Goal: Navigation & Orientation: Find specific page/section

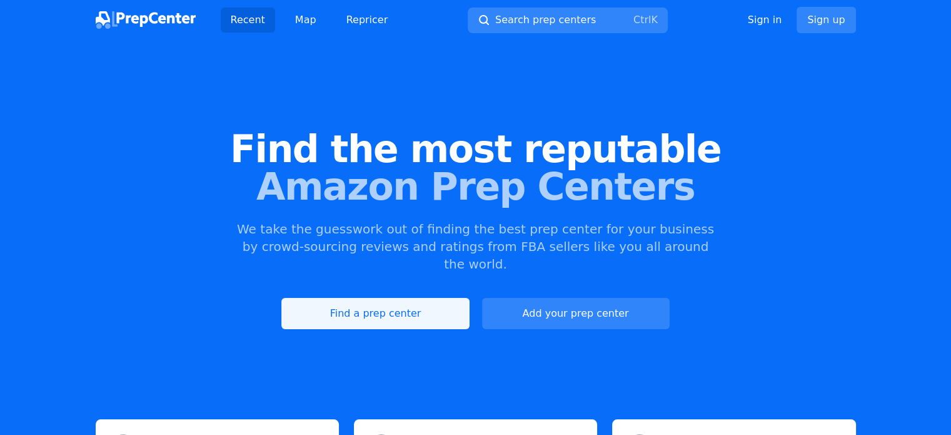
drag, startPoint x: 0, startPoint y: 0, endPoint x: 374, endPoint y: 302, distance: 480.7
click at [374, 302] on link "Find a prep center" at bounding box center [375, 313] width 188 height 31
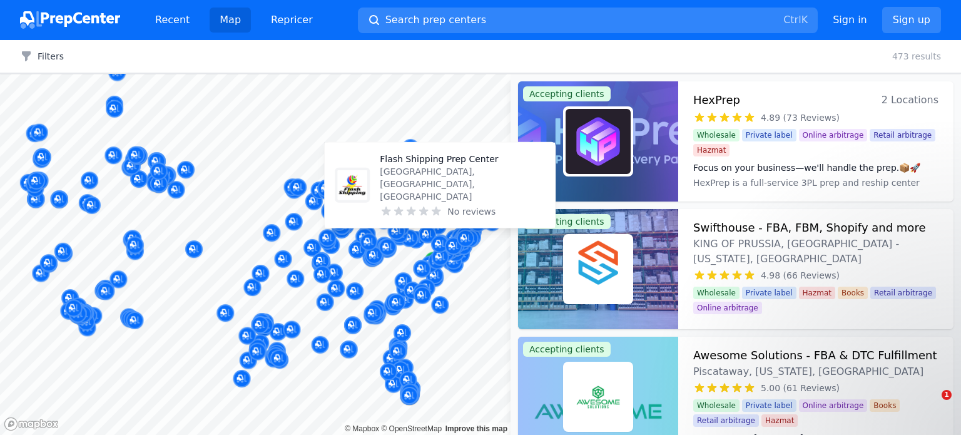
drag, startPoint x: 449, startPoint y: 250, endPoint x: 342, endPoint y: 254, distance: 107.0
click at [342, 74] on div at bounding box center [255, 74] width 510 height 0
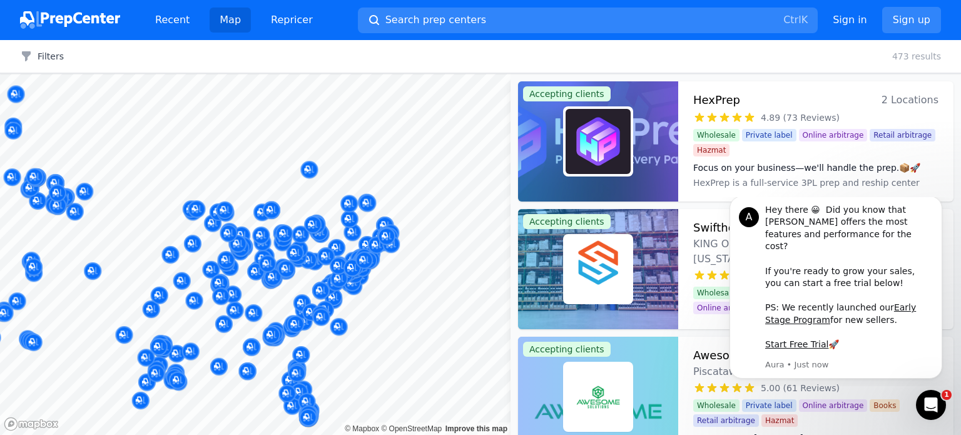
click at [412, 259] on body "Recent Map Repricer Search prep centers Ctrl K Open main menu Sign in Sign up F…" at bounding box center [480, 217] width 961 height 435
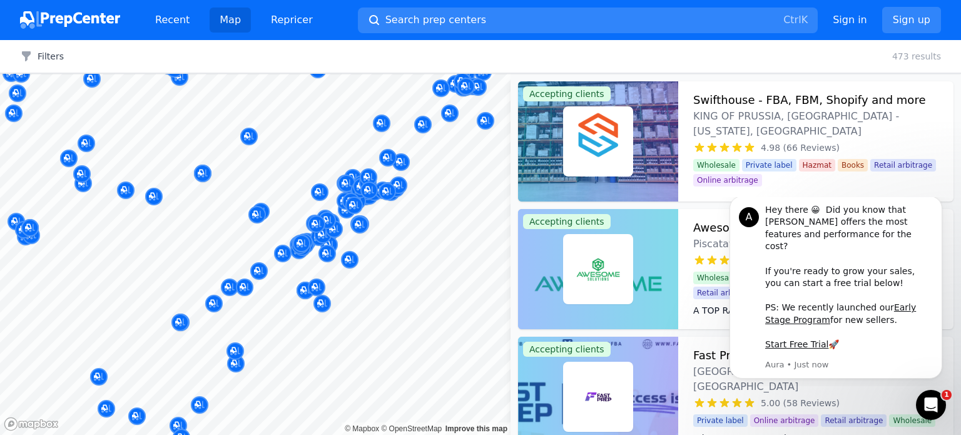
drag, startPoint x: 378, startPoint y: 227, endPoint x: 390, endPoint y: 236, distance: 15.6
click at [390, 236] on div at bounding box center [453, 232] width 240 height 10
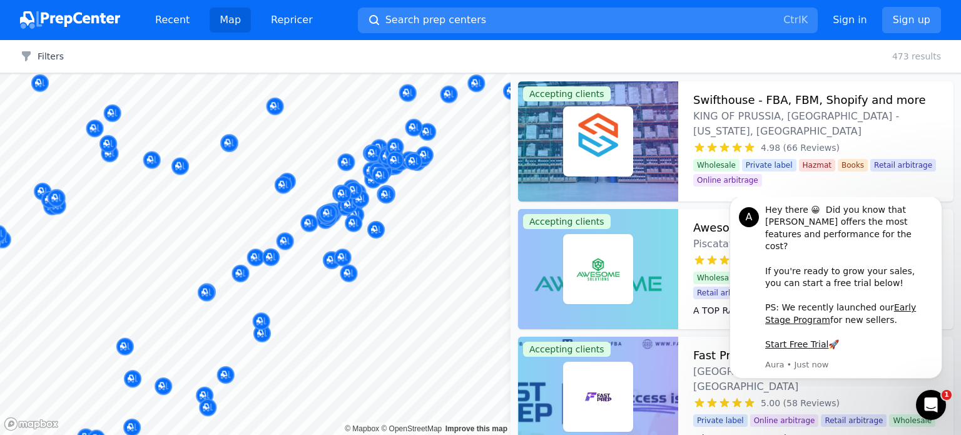
click at [376, 292] on body "Recent Map Repricer Search prep centers Ctrl K Open main menu Sign in Sign up F…" at bounding box center [480, 217] width 961 height 435
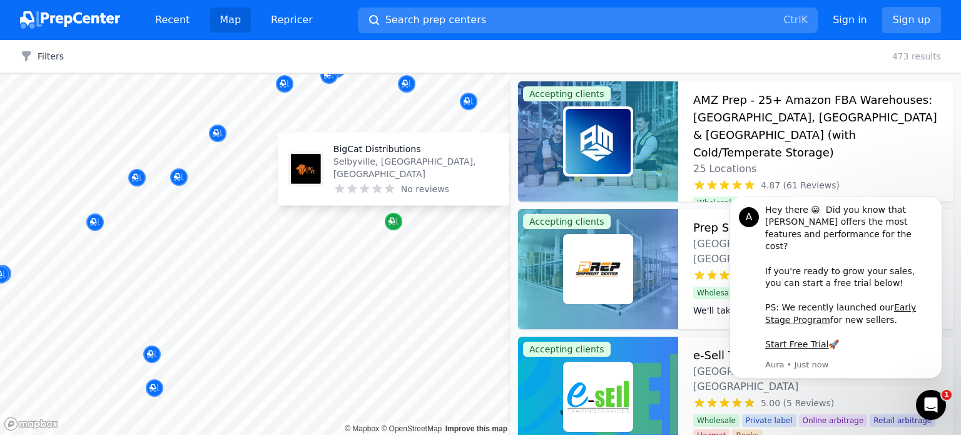
click at [390, 221] on icon "Map marker" at bounding box center [391, 221] width 6 height 6
click at [395, 219] on icon "Map marker" at bounding box center [393, 221] width 10 height 13
click at [394, 221] on icon "Map marker" at bounding box center [391, 221] width 6 height 6
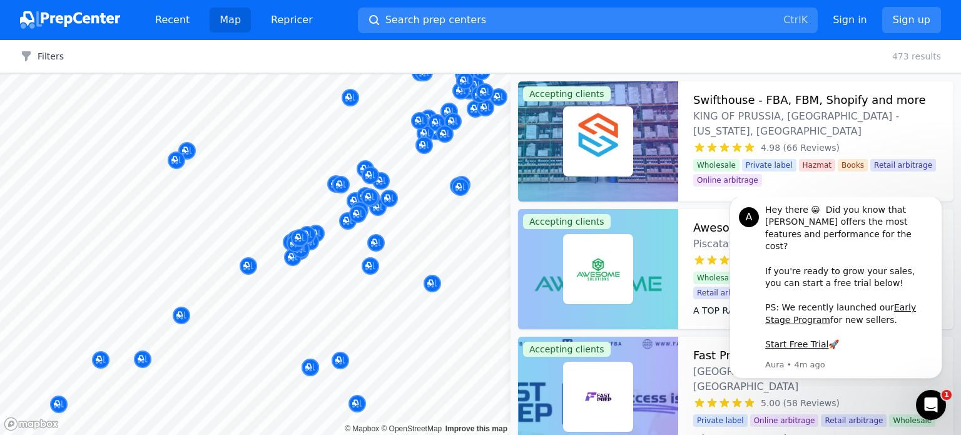
click at [342, 393] on body "Recent Map Repricer Search prep centers Ctrl K Open main menu Sign in Sign up F…" at bounding box center [480, 217] width 961 height 435
click at [483, 291] on div at bounding box center [416, 291] width 240 height 10
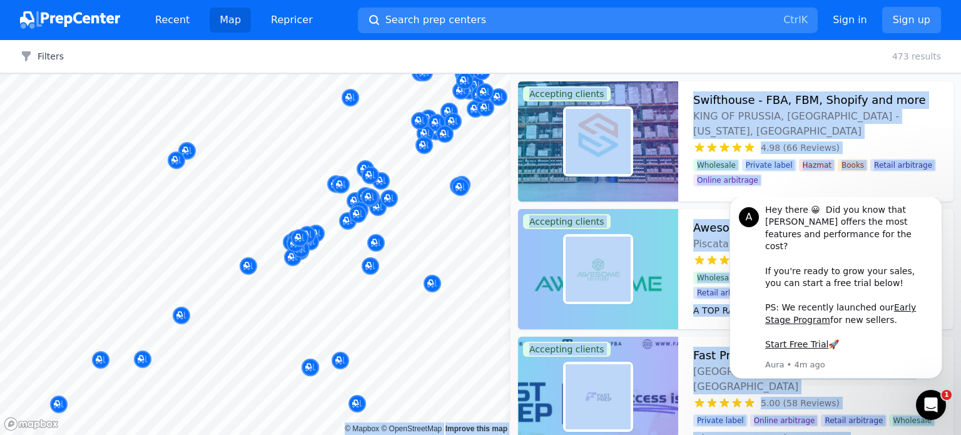
click at [416, 258] on body "Recent Map Repricer Search prep centers Ctrl K Open main menu Sign in Sign up F…" at bounding box center [480, 217] width 961 height 435
click at [465, 340] on div at bounding box center [416, 336] width 240 height 10
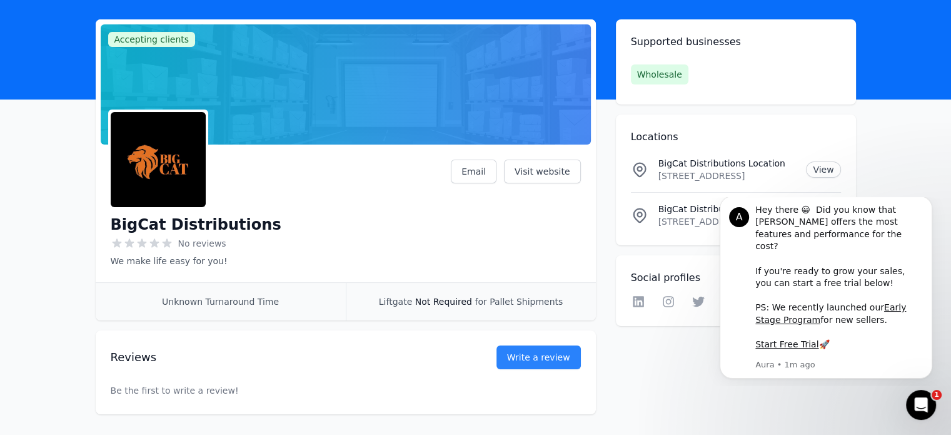
scroll to position [60, 0]
click at [557, 173] on link "Visit website" at bounding box center [542, 172] width 77 height 24
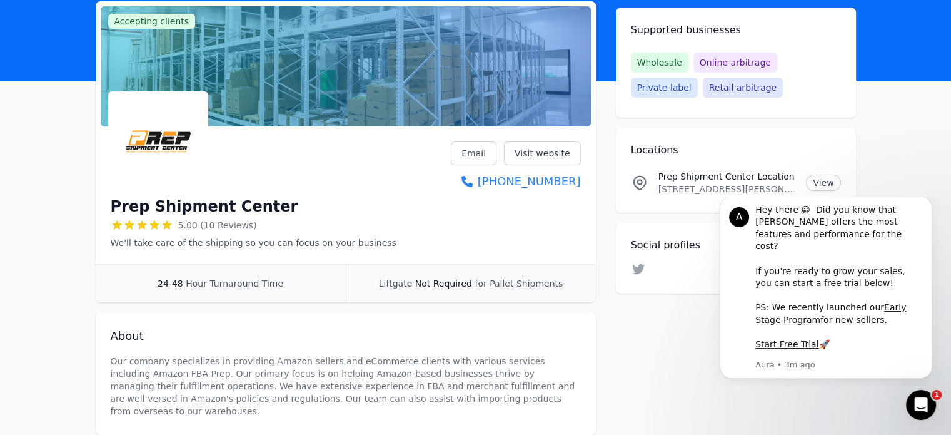
scroll to position [77, 0]
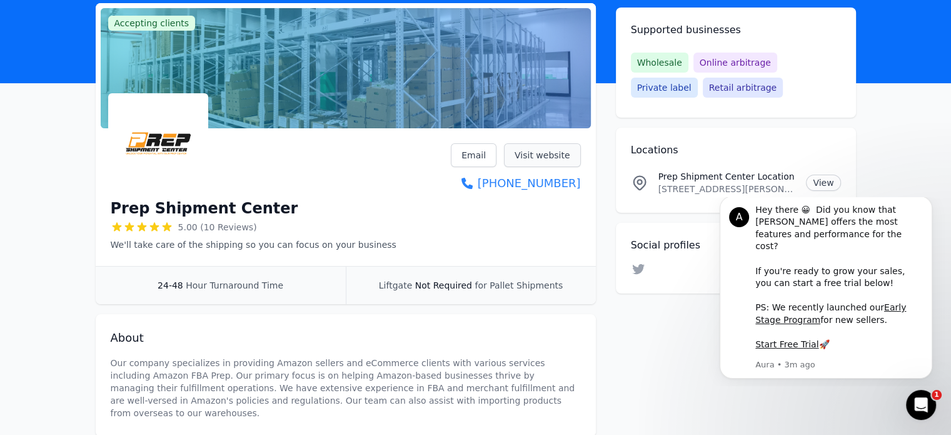
click at [558, 164] on link "Visit website" at bounding box center [542, 155] width 77 height 24
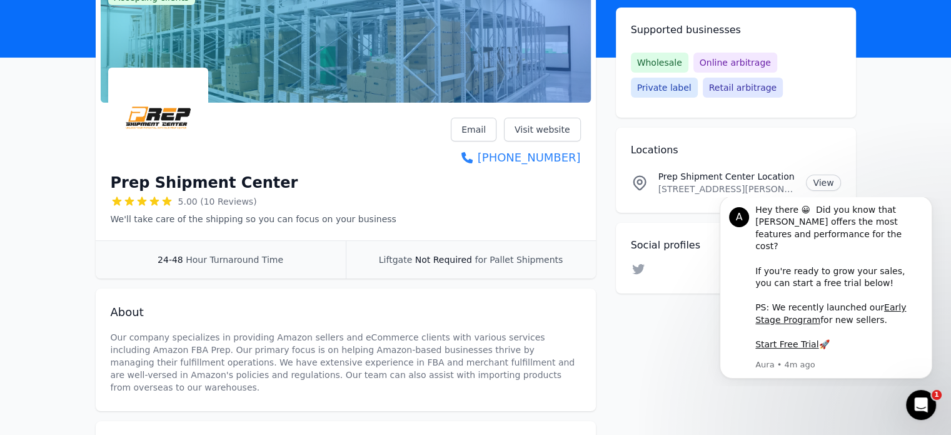
scroll to position [0, 0]
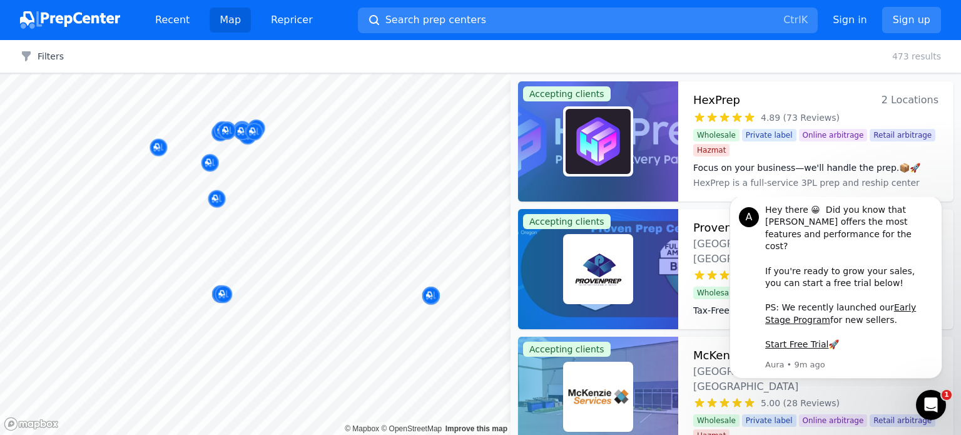
click at [245, 233] on body "Recent Map Repricer Search prep centers Ctrl K Open main menu Sign in Sign up F…" at bounding box center [480, 217] width 961 height 435
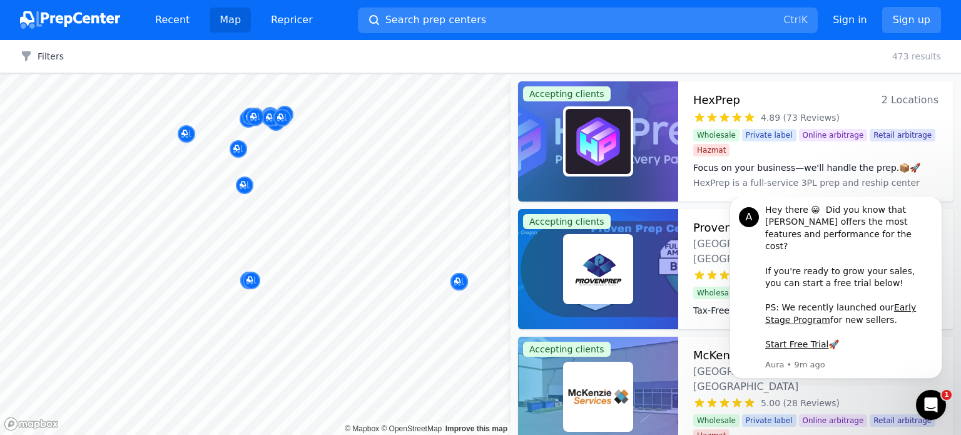
drag, startPoint x: 282, startPoint y: 209, endPoint x: 294, endPoint y: 213, distance: 12.5
click at [294, 213] on div at bounding box center [360, 210] width 240 height 10
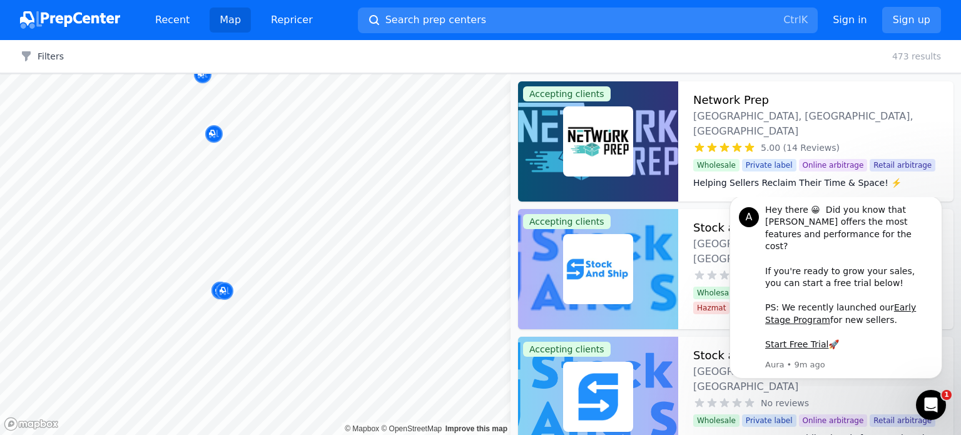
click at [273, 286] on body "Recent Map Repricer Search prep centers Ctrl K Open main menu Sign in Sign up F…" at bounding box center [480, 217] width 961 height 435
click at [213, 337] on div at bounding box center [164, 333] width 240 height 10
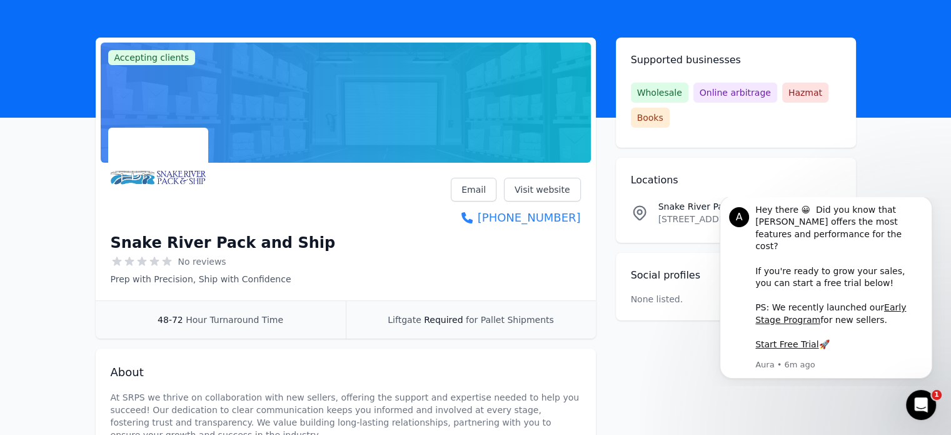
scroll to position [30, 0]
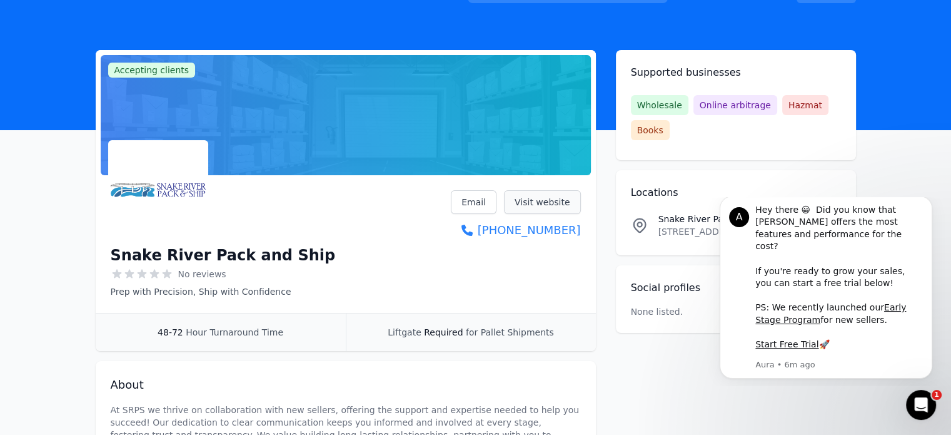
click at [537, 197] on link "Visit website" at bounding box center [542, 202] width 77 height 24
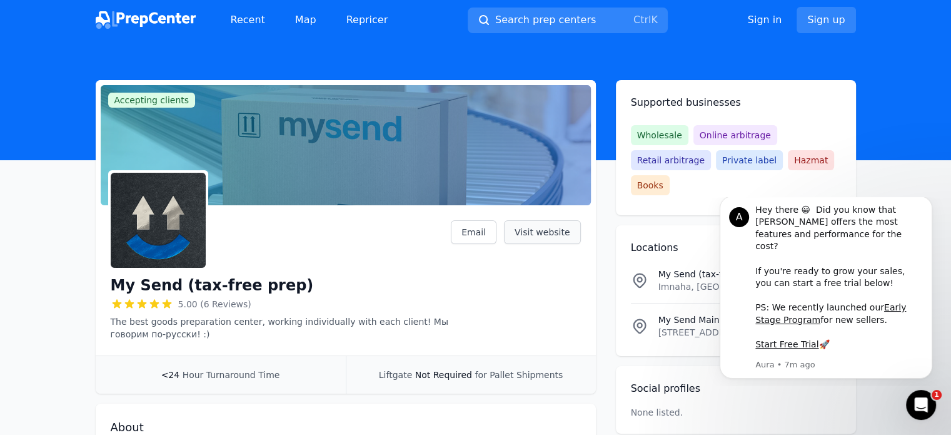
click at [546, 232] on link "Visit website" at bounding box center [542, 232] width 77 height 24
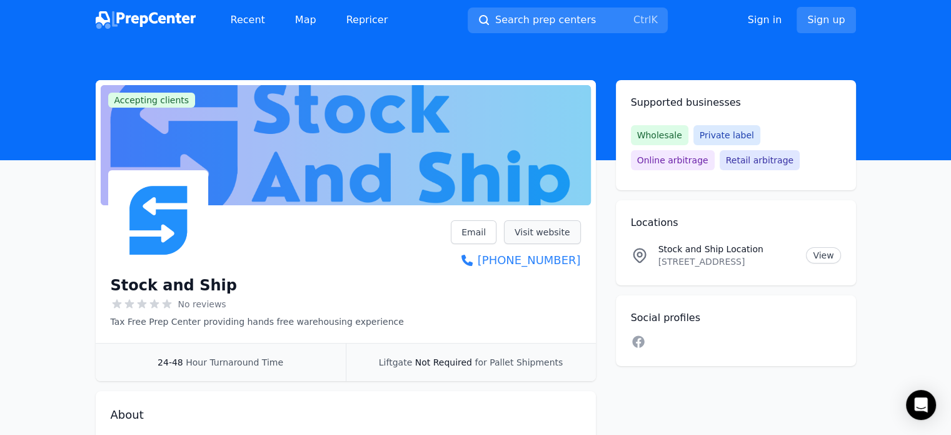
click at [563, 228] on link "Visit website" at bounding box center [542, 232] width 77 height 24
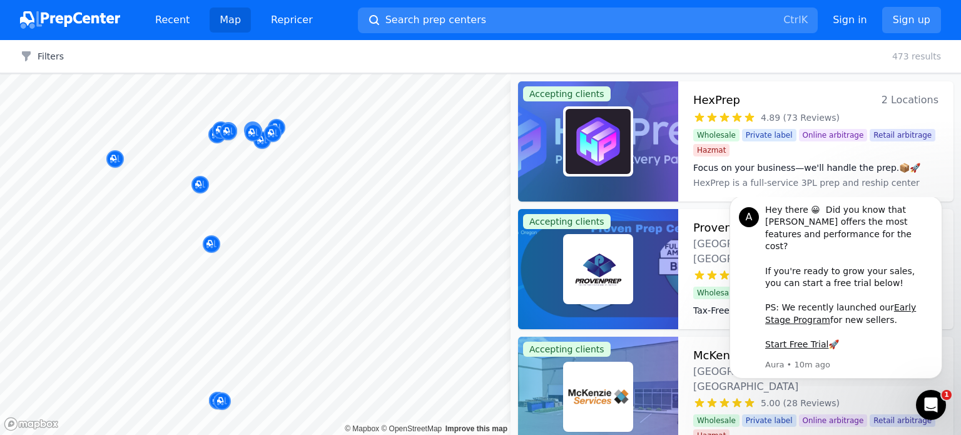
click at [155, 266] on body "Recent Map Repricer Search prep centers Ctrl K Open main menu Sign in Sign up F…" at bounding box center [480, 217] width 961 height 435
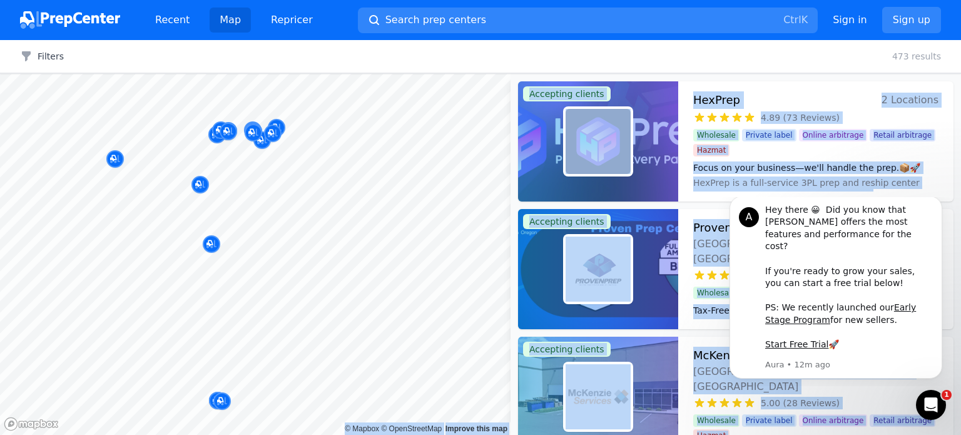
click at [271, 197] on body "Recent Map Repricer Search prep centers Ctrl K Open main menu Sign in Sign up F…" at bounding box center [480, 217] width 961 height 435
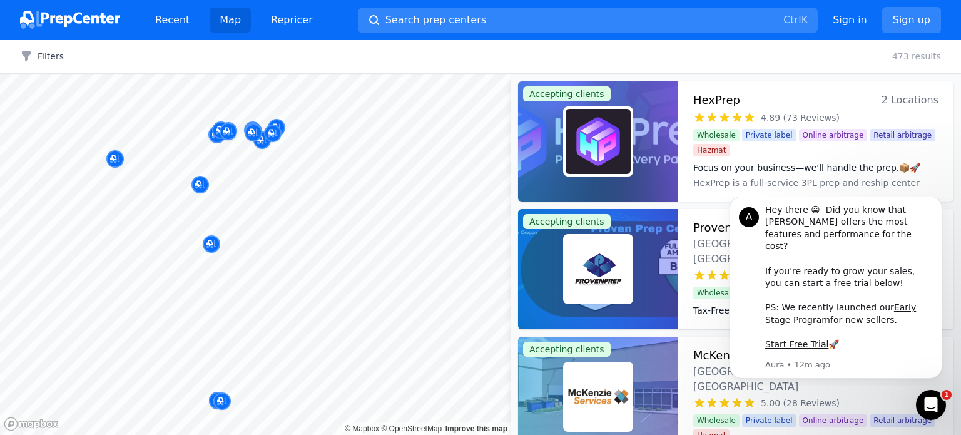
drag, startPoint x: 294, startPoint y: 164, endPoint x: 303, endPoint y: 172, distance: 11.5
click at [303, 172] on body "Recent Map Repricer Search prep centers Ctrl K Open main menu Sign in Sign up F…" at bounding box center [480, 217] width 961 height 435
drag, startPoint x: 270, startPoint y: 176, endPoint x: 300, endPoint y: 219, distance: 52.6
click at [300, 219] on body "Recent Map Repricer Search prep centers Ctrl K Open main menu Sign in Sign up F…" at bounding box center [480, 217] width 961 height 435
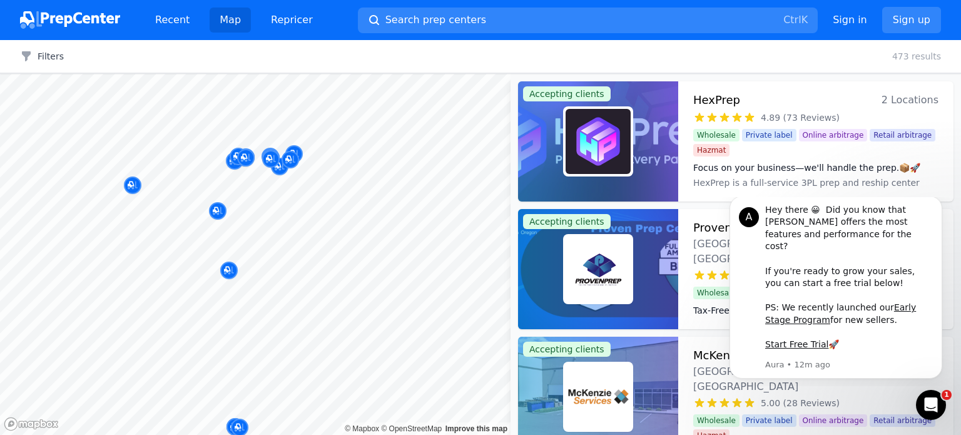
click at [278, 209] on body "Recent Map Repricer Search prep centers Ctrl K Open main menu Sign in Sign up F…" at bounding box center [480, 217] width 961 height 435
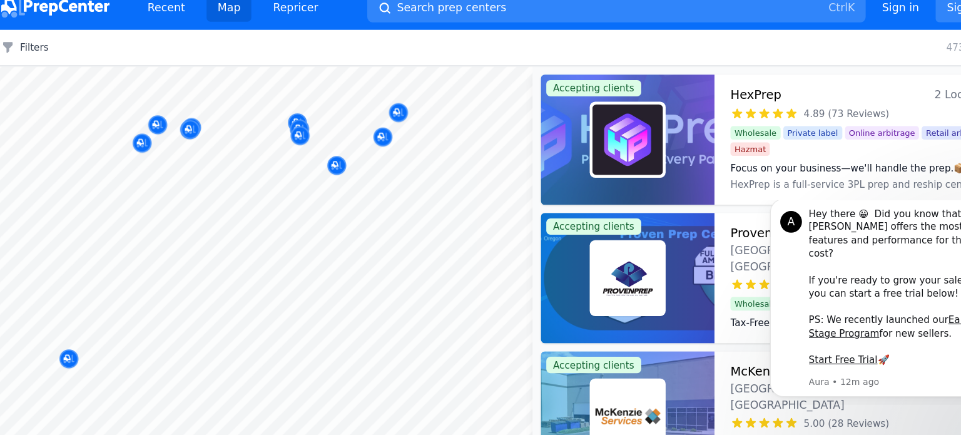
click at [243, 219] on body "Recent Map Repricer Search prep centers Ctrl K Open main menu Sign in Sign up F…" at bounding box center [480, 217] width 961 height 435
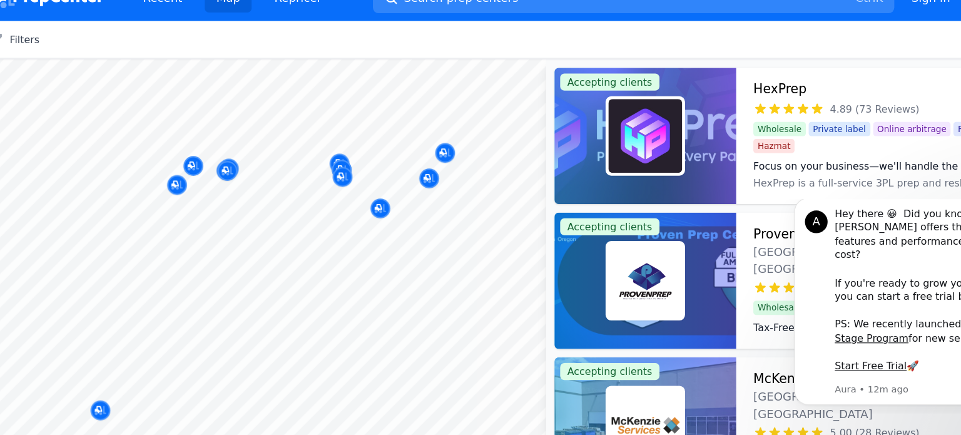
click at [244, 233] on body "Recent Map Repricer Search prep centers Ctrl K Open main menu Sign in Sign up F…" at bounding box center [480, 217] width 961 height 435
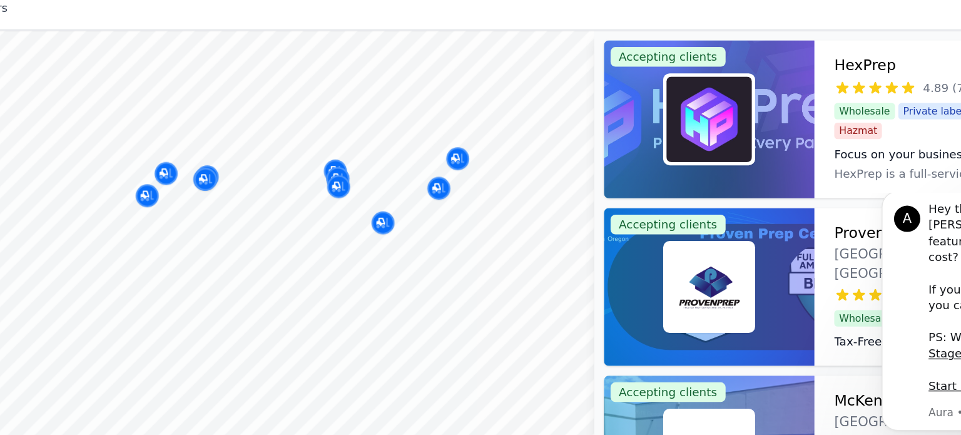
click at [214, 229] on body "Recent Map Repricer Search prep centers Ctrl K Open main menu Sign in Sign up F…" at bounding box center [480, 217] width 961 height 435
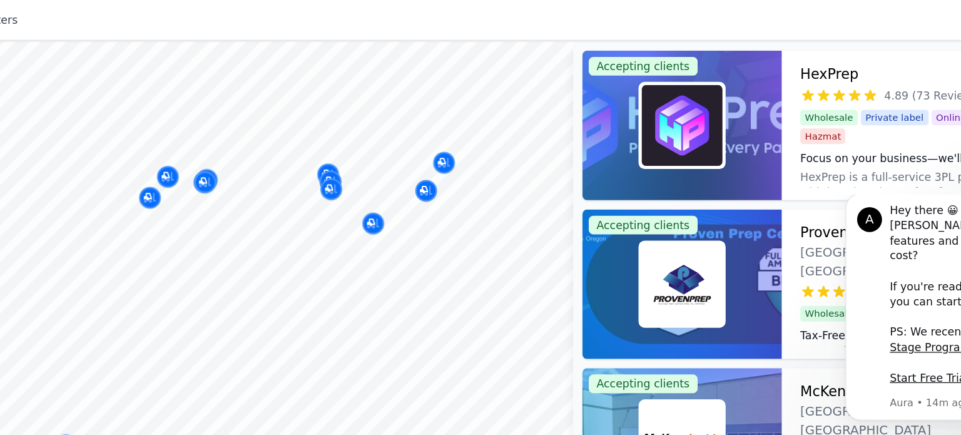
click at [405, 171] on div "Portland Prep Center Portland, OR, US No reviews" at bounding box center [313, 123] width 240 height 98
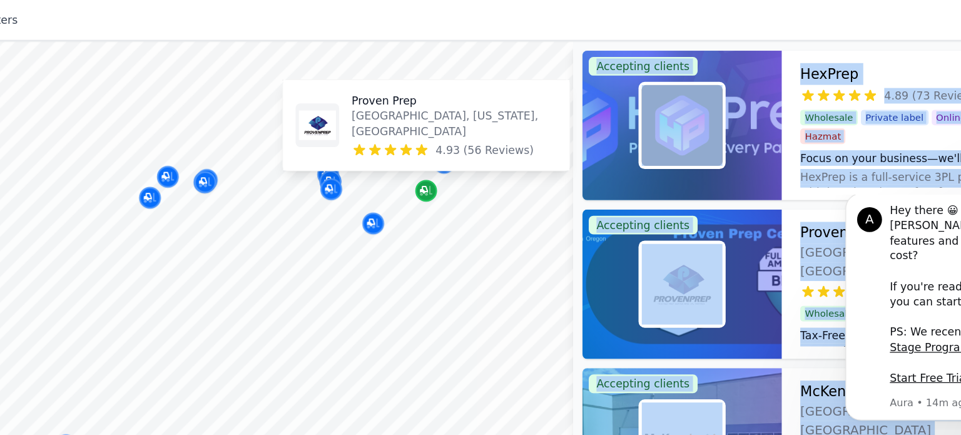
drag, startPoint x: 415, startPoint y: 169, endPoint x: 398, endPoint y: 195, distance: 31.2
click at [398, 195] on body "Recent Map Repricer Search prep centers Ctrl K Open main menu Sign in Sign up F…" at bounding box center [480, 217] width 961 height 435
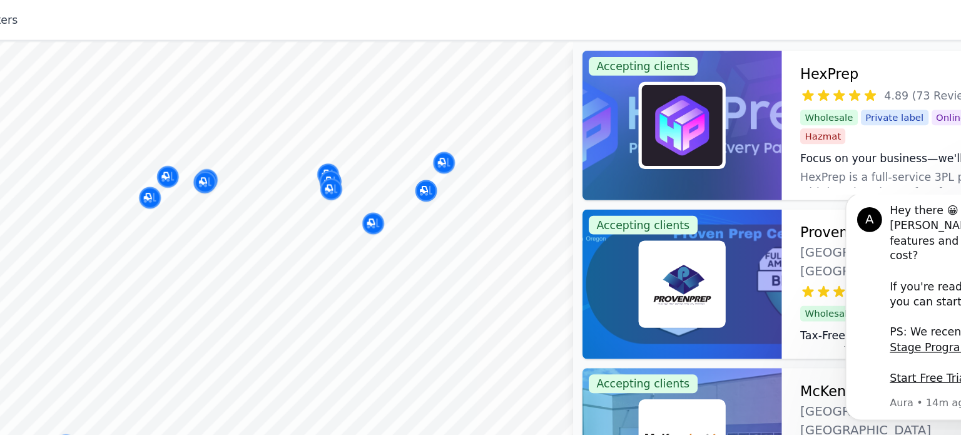
drag, startPoint x: 436, startPoint y: 184, endPoint x: 424, endPoint y: 214, distance: 32.3
click at [457, 171] on body "Recent Map Repricer Search prep centers Ctrl K Open main menu Sign in Sign up F…" at bounding box center [480, 217] width 961 height 435
click at [309, 178] on div at bounding box center [392, 180] width 240 height 10
drag, startPoint x: 319, startPoint y: 213, endPoint x: 296, endPoint y: 224, distance: 25.5
click at [309, 226] on body "Recent Map Repricer Search prep centers Ctrl K Open main menu Sign in Sign up F…" at bounding box center [480, 217] width 961 height 435
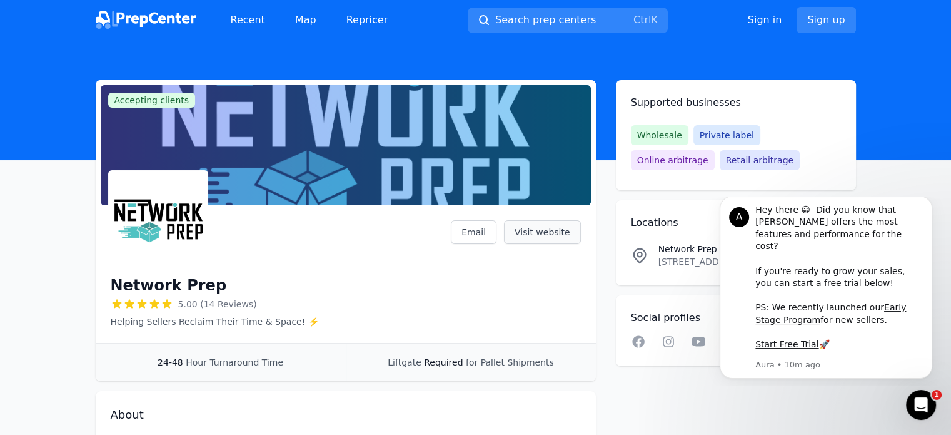
click at [538, 243] on link "Visit website" at bounding box center [542, 232] width 77 height 24
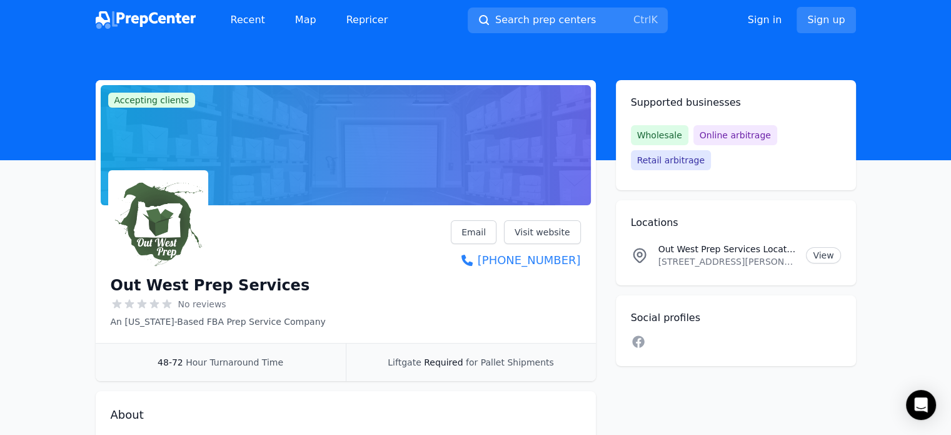
scroll to position [45, 0]
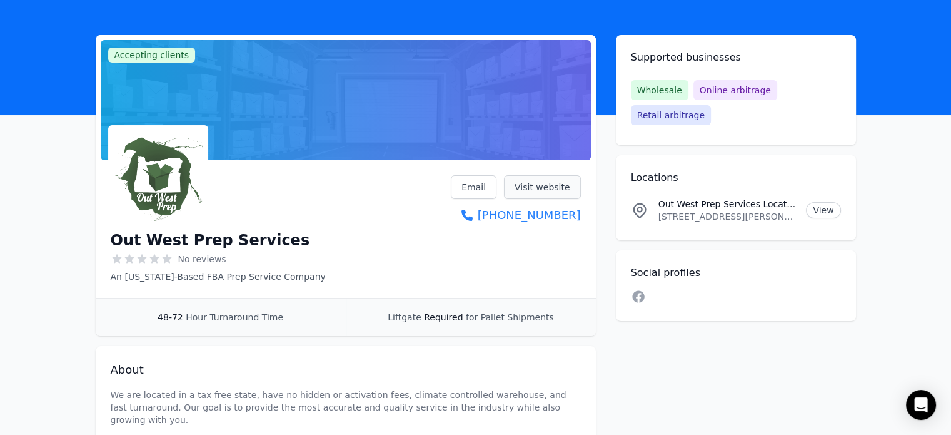
click at [573, 181] on link "Visit website" at bounding box center [542, 187] width 77 height 24
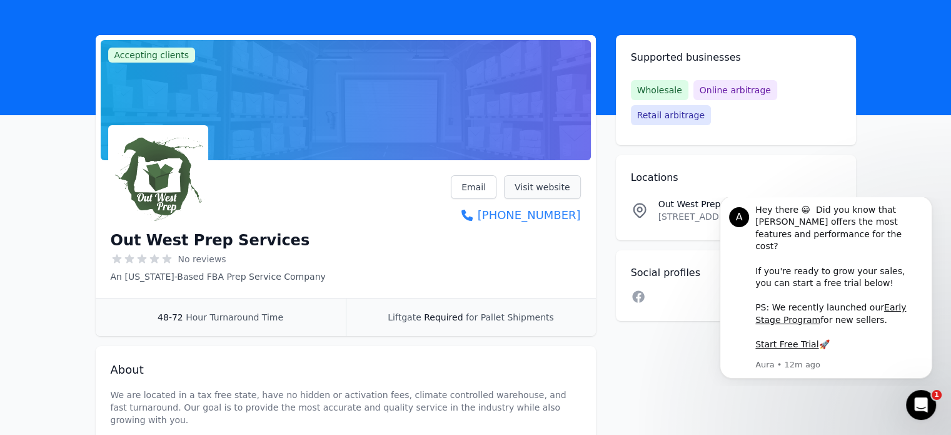
scroll to position [0, 0]
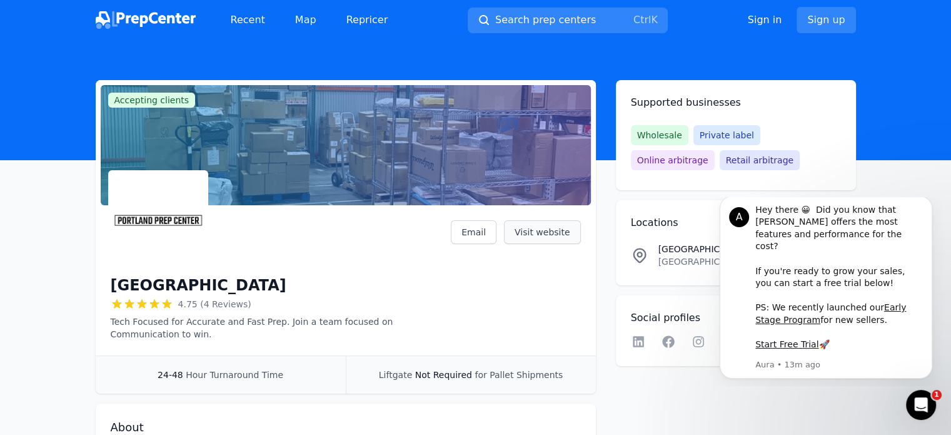
click at [537, 236] on link "Visit website" at bounding box center [542, 232] width 77 height 24
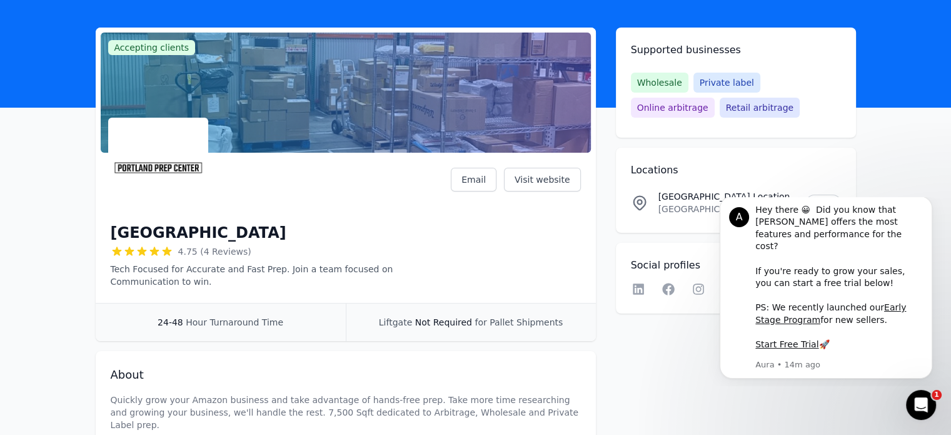
scroll to position [26, 0]
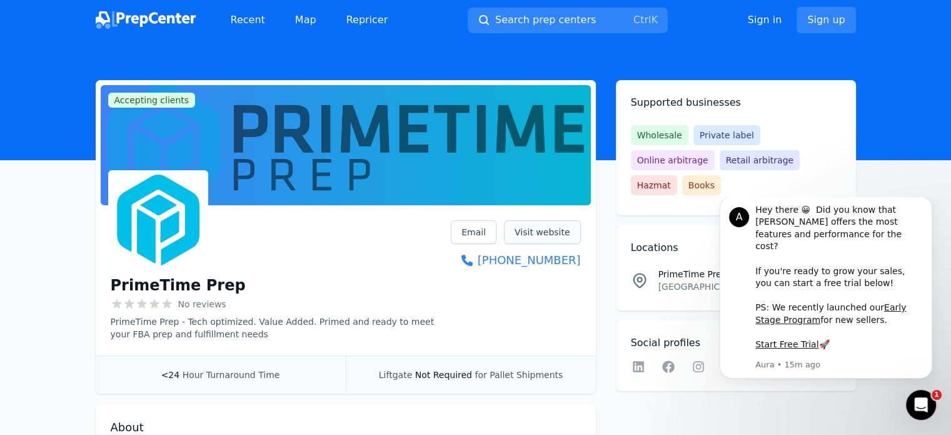
click at [550, 238] on link "Visit website" at bounding box center [542, 232] width 77 height 24
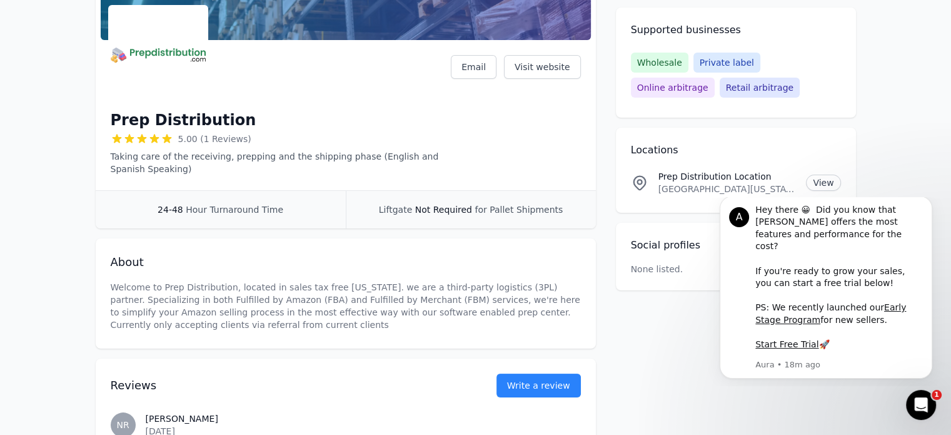
scroll to position [173, 0]
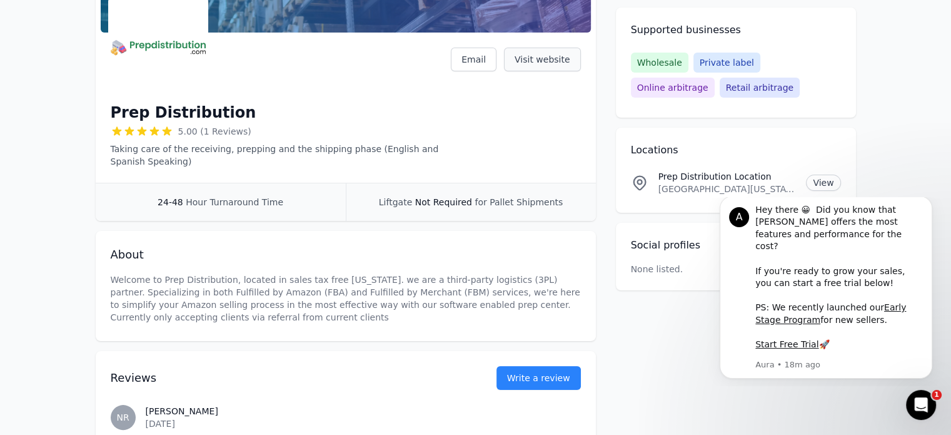
click at [546, 67] on link "Visit website" at bounding box center [542, 60] width 77 height 24
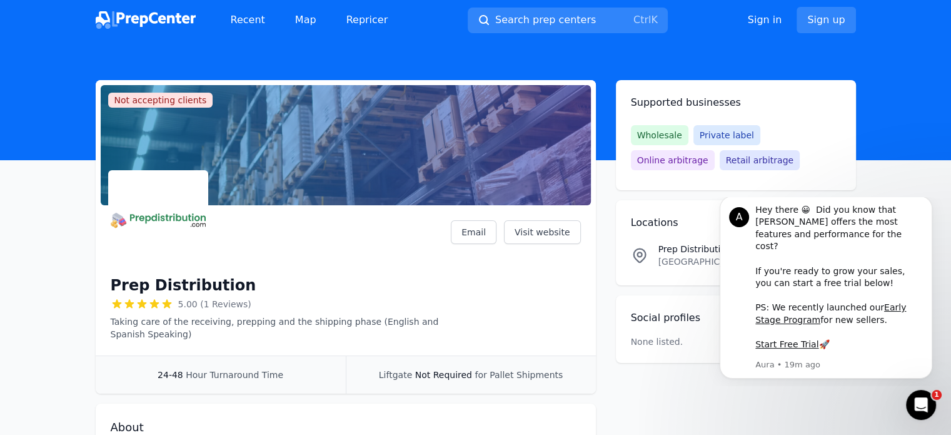
click at [0, 290] on main "Not accepting clients Claim business Prep Distribution 5.00 (1 Reviews) Taking …" at bounding box center [475, 372] width 951 height 585
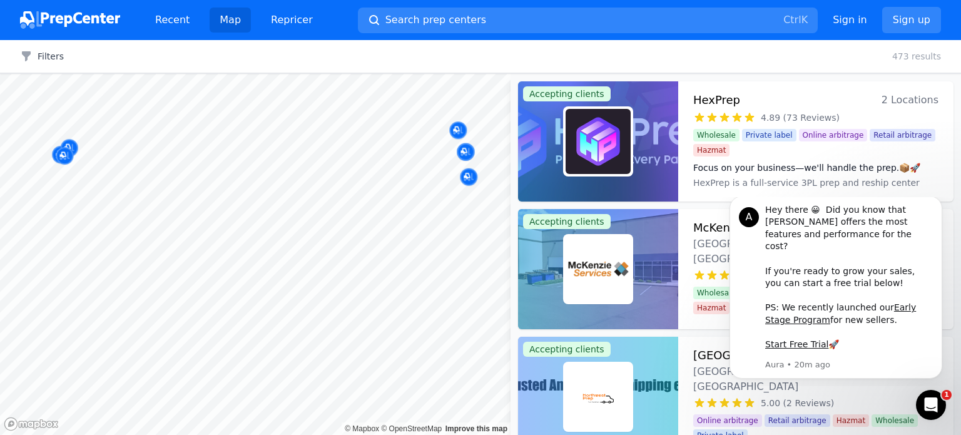
click at [409, 163] on body "Recent Map Repricer Search prep centers Ctrl K Open main menu Sign in Sign up F…" at bounding box center [480, 217] width 961 height 435
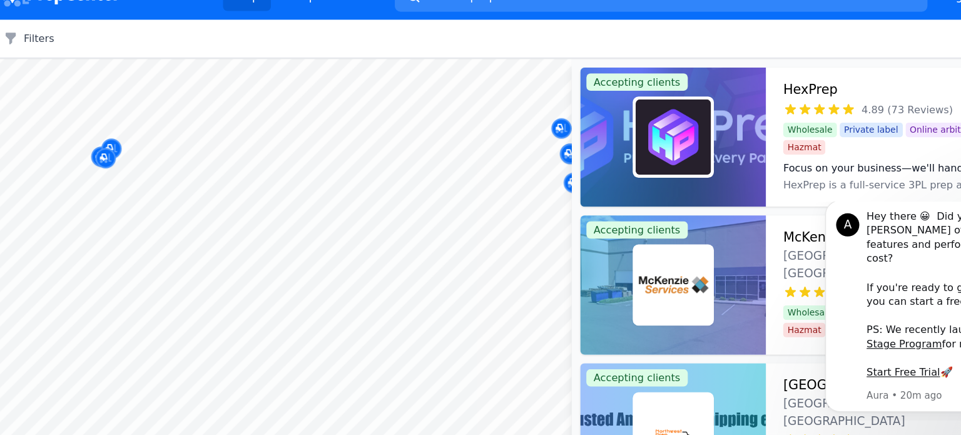
drag, startPoint x: 123, startPoint y: 167, endPoint x: 146, endPoint y: 174, distance: 24.7
click at [146, 174] on div at bounding box center [184, 169] width 240 height 10
drag, startPoint x: 258, startPoint y: 228, endPoint x: 280, endPoint y: 219, distance: 23.3
click at [280, 219] on div at bounding box center [228, 224] width 240 height 10
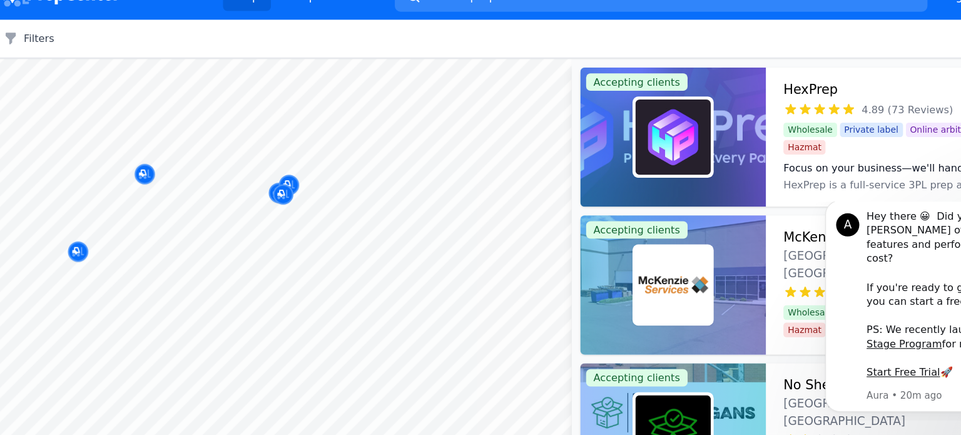
click at [341, 229] on body "Recent Map Repricer Search prep centers Ctrl K Open main menu Sign in Sign up F…" at bounding box center [480, 217] width 961 height 435
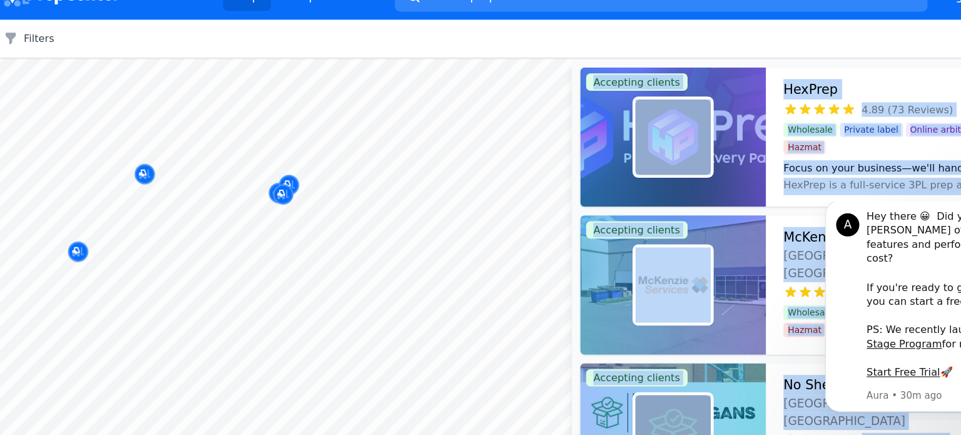
click at [258, 251] on body "Recent Map Repricer Search prep centers Ctrl K Open main menu Sign in Sign up F…" at bounding box center [480, 217] width 961 height 435
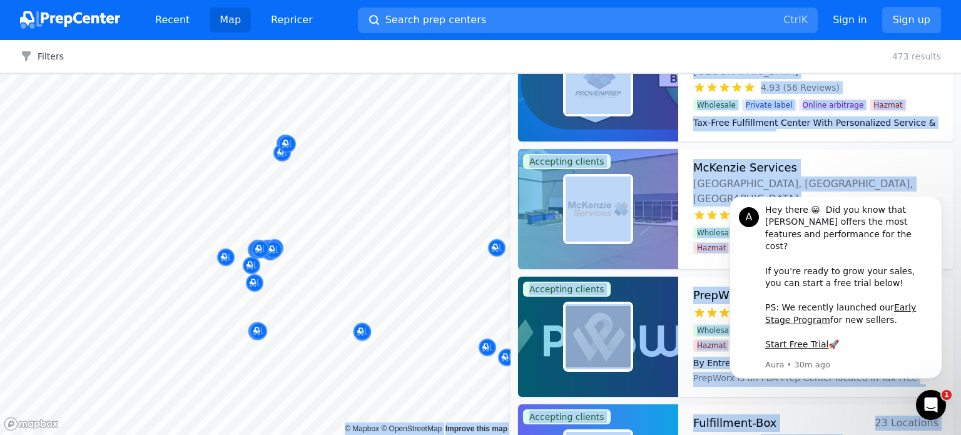
scroll to position [631, 0]
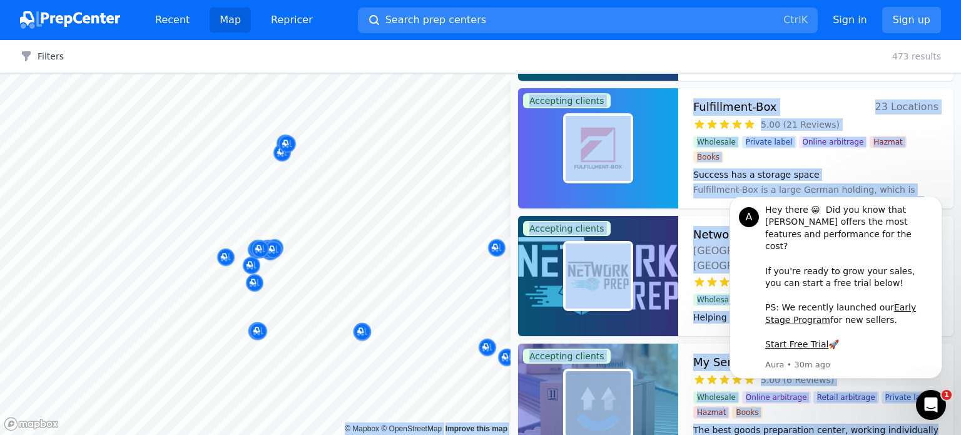
click at [158, 167] on div at bounding box center [266, 169] width 240 height 10
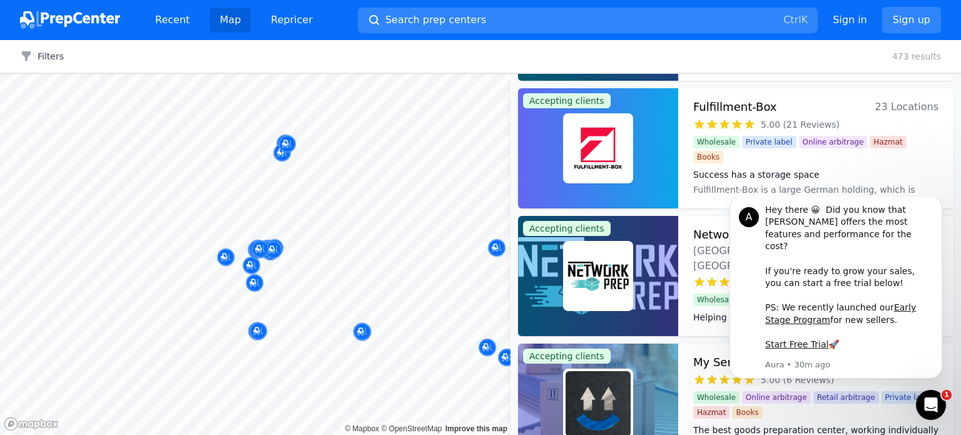
click at [158, 167] on div at bounding box center [266, 169] width 240 height 10
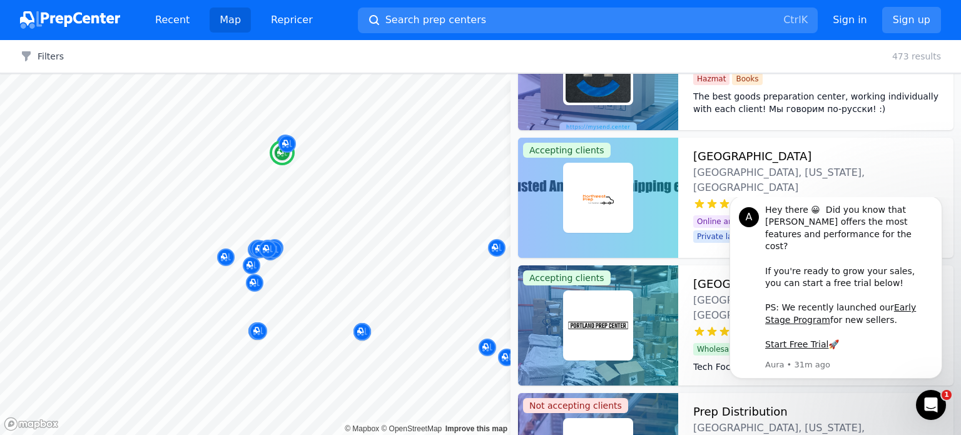
scroll to position [0, 0]
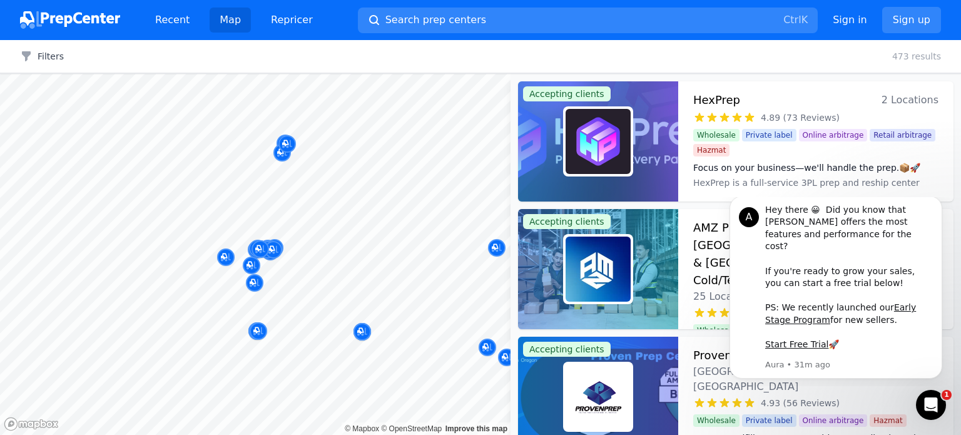
drag, startPoint x: 435, startPoint y: 236, endPoint x: 383, endPoint y: 235, distance: 51.9
click at [383, 235] on div at bounding box center [453, 232] width 240 height 10
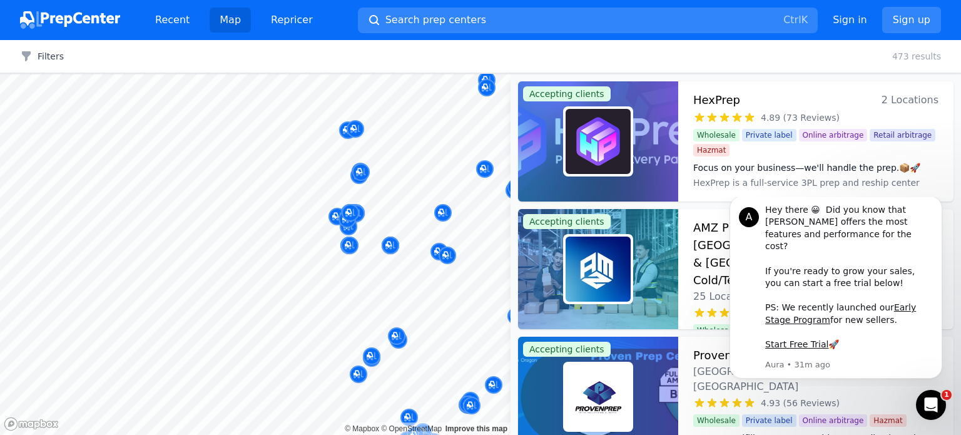
drag, startPoint x: 396, startPoint y: 203, endPoint x: 298, endPoint y: 211, distance: 97.9
click at [298, 211] on div at bounding box center [360, 210] width 240 height 10
click at [380, 231] on div at bounding box center [453, 232] width 240 height 10
drag, startPoint x: 467, startPoint y: 183, endPoint x: 447, endPoint y: 182, distance: 20.0
click at [307, 224] on body "Recent Map Repricer Search prep centers Ctrl K Open main menu Sign in Sign up F…" at bounding box center [480, 217] width 961 height 435
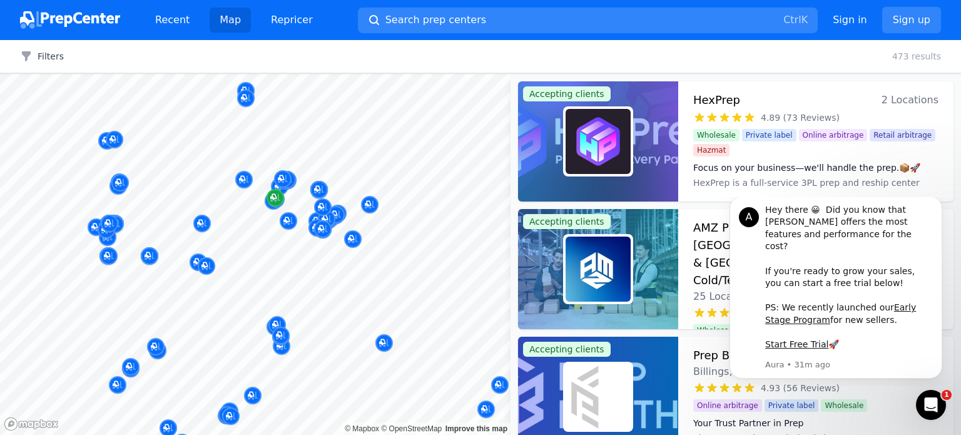
drag, startPoint x: 447, startPoint y: 182, endPoint x: 280, endPoint y: 199, distance: 167.8
click at [280, 74] on div at bounding box center [255, 74] width 510 height 0
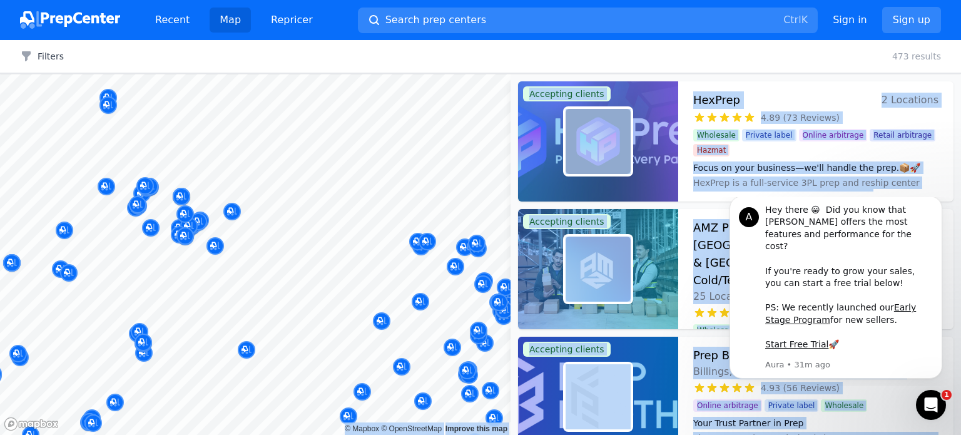
click at [284, 197] on body "Recent Map Repricer Search prep centers Ctrl K Open main menu Sign in Sign up F…" at bounding box center [480, 217] width 961 height 435
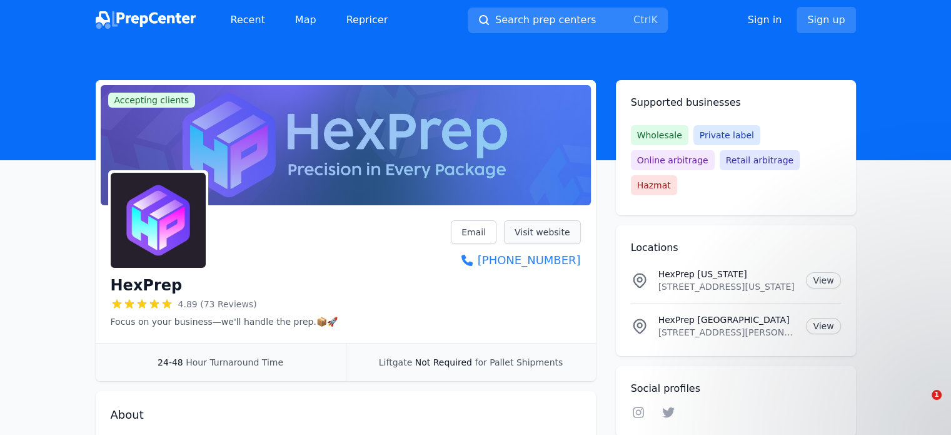
click at [555, 229] on link "Visit website" at bounding box center [542, 232] width 77 height 24
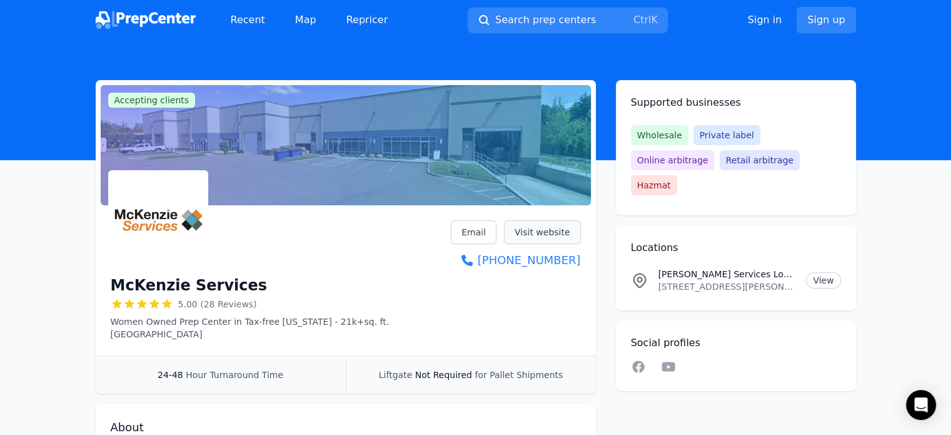
click at [565, 237] on link "Visit website" at bounding box center [542, 232] width 77 height 24
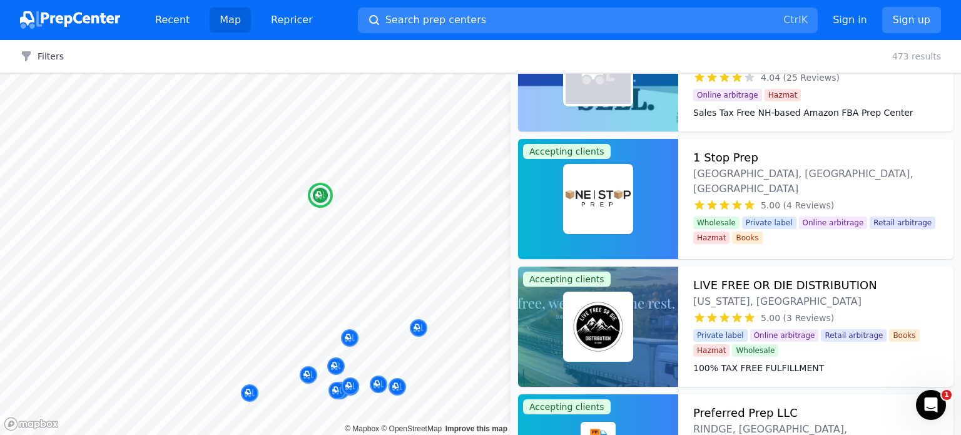
scroll to position [204, 0]
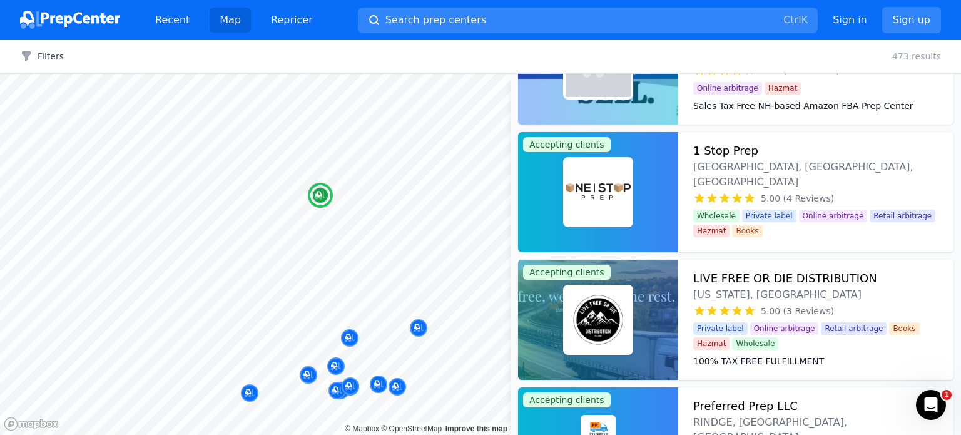
click at [660, 307] on div at bounding box center [598, 320] width 160 height 120
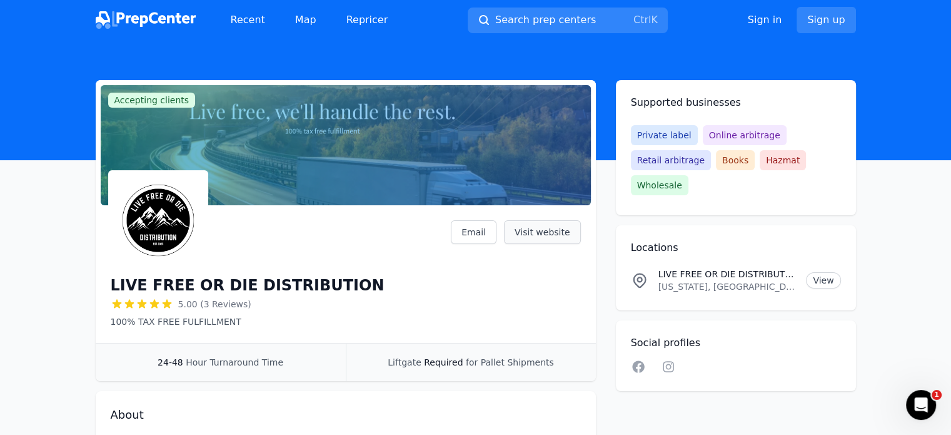
click at [550, 237] on link "Visit website" at bounding box center [542, 232] width 77 height 24
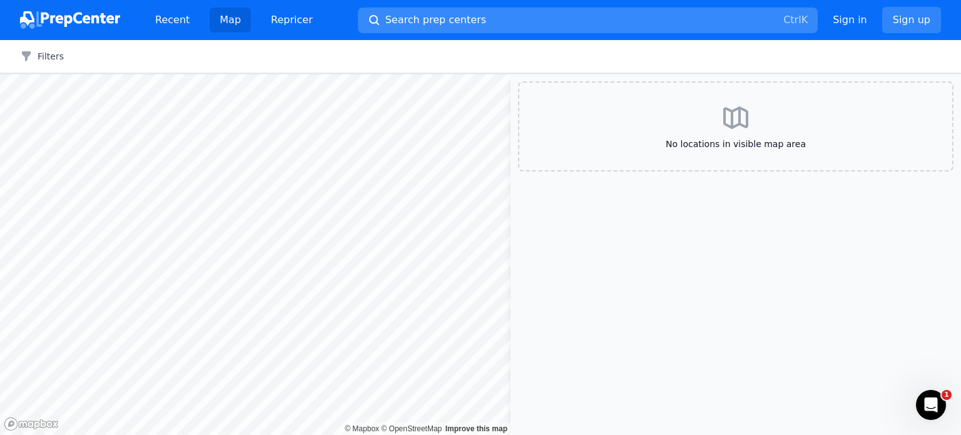
click at [406, 74] on div at bounding box center [255, 74] width 510 height 0
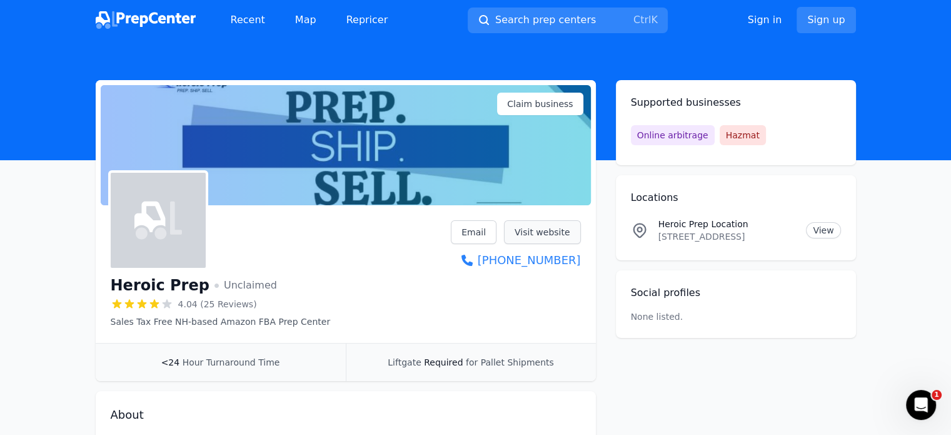
click at [531, 233] on link "Visit website" at bounding box center [542, 232] width 77 height 24
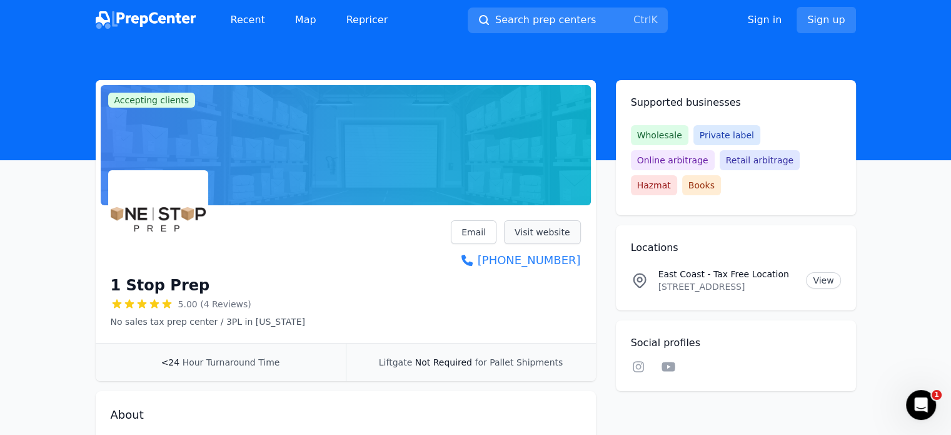
click at [550, 235] on link "Visit website" at bounding box center [542, 232] width 77 height 24
